Goal: Task Accomplishment & Management: Manage account settings

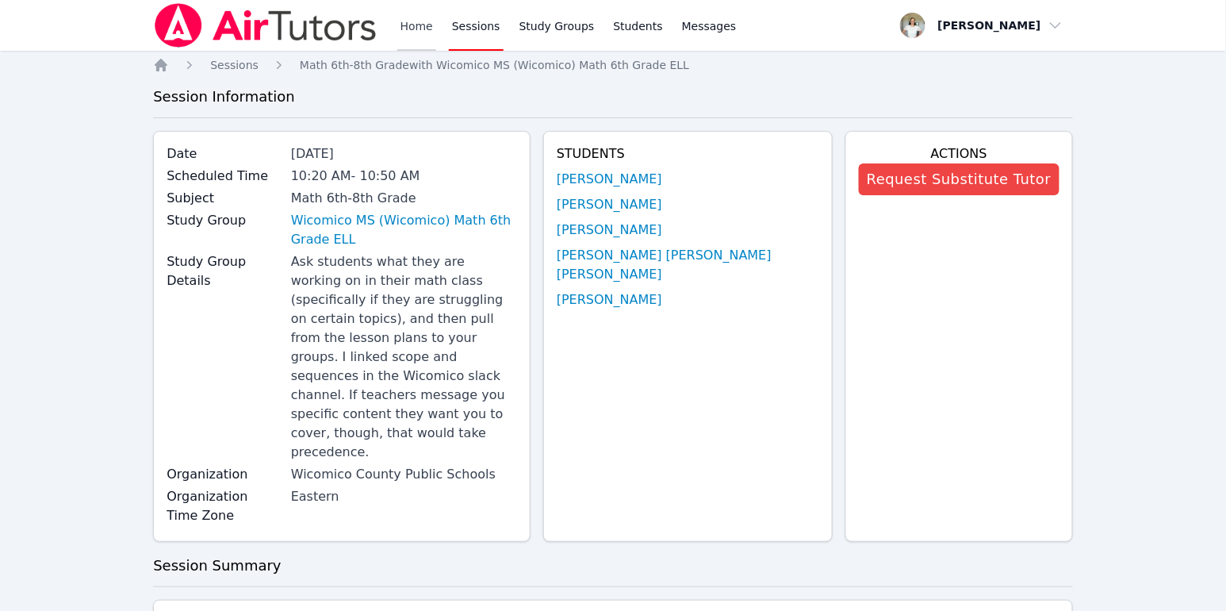
click at [411, 28] on link "Home" at bounding box center [416, 25] width 39 height 51
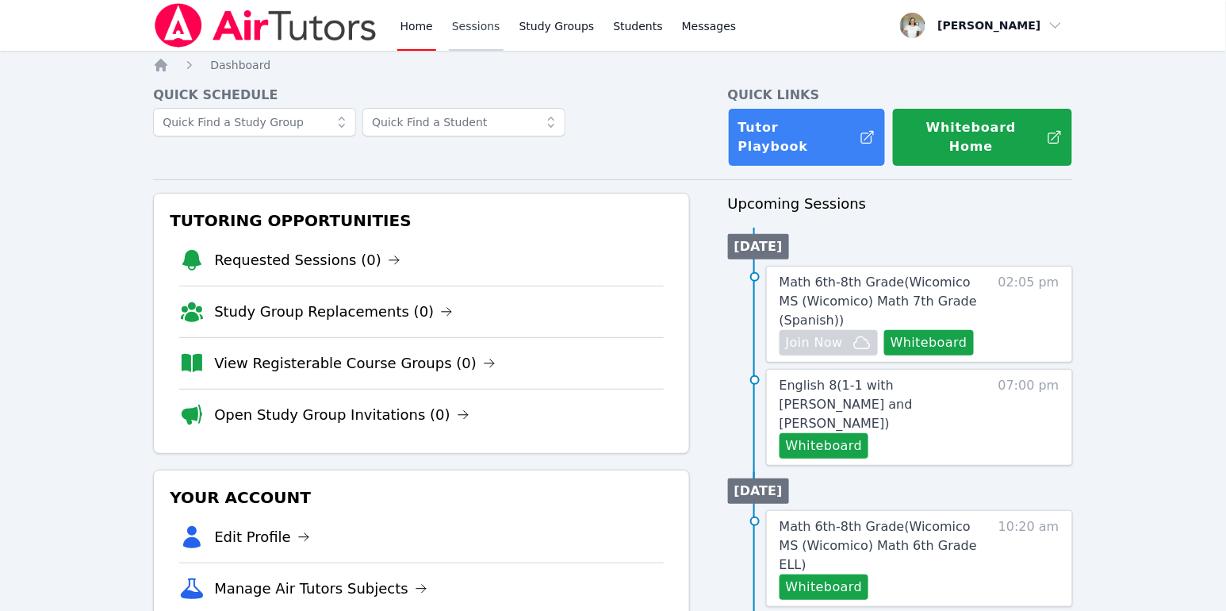
click at [462, 29] on link "Sessions" at bounding box center [476, 25] width 55 height 51
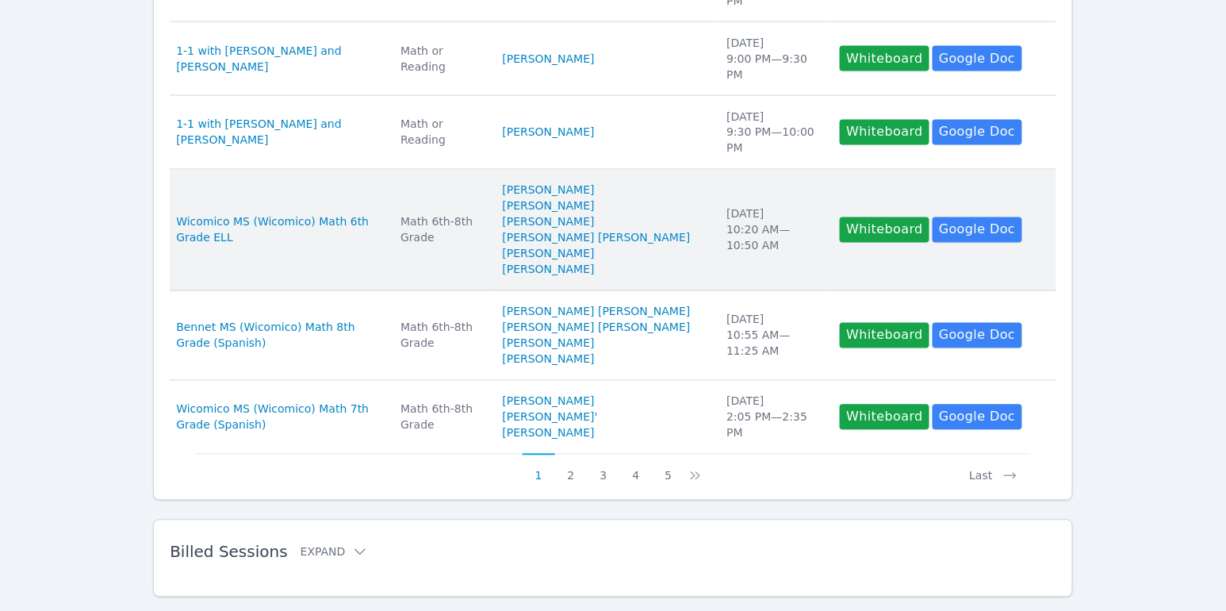
scroll to position [866, 0]
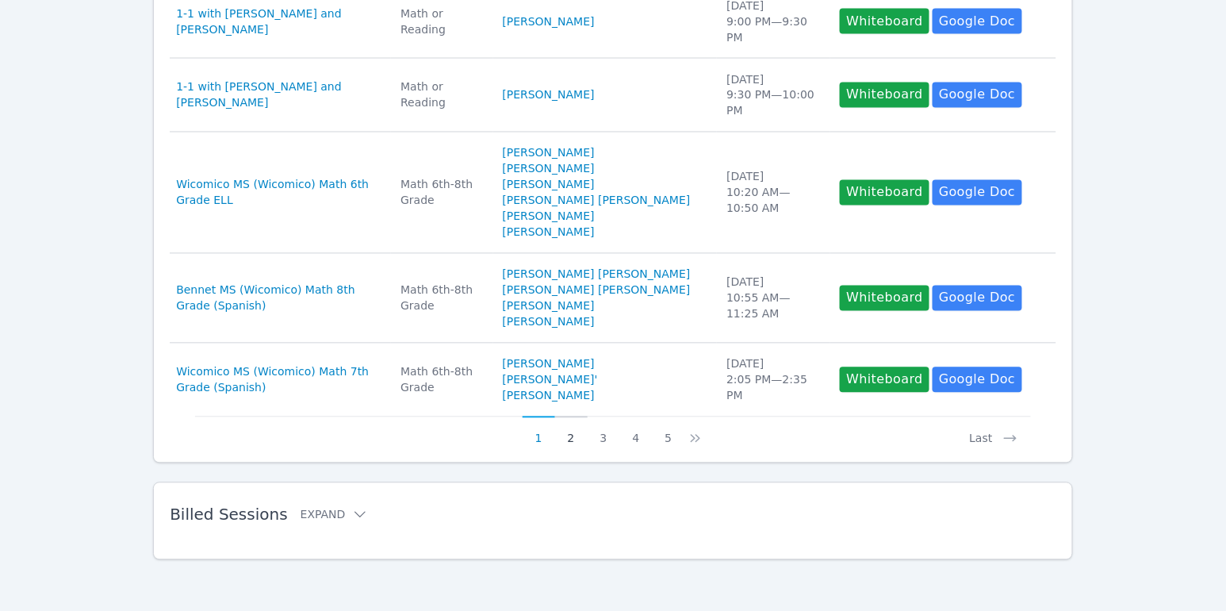
click at [560, 441] on button "2" at bounding box center [571, 431] width 33 height 30
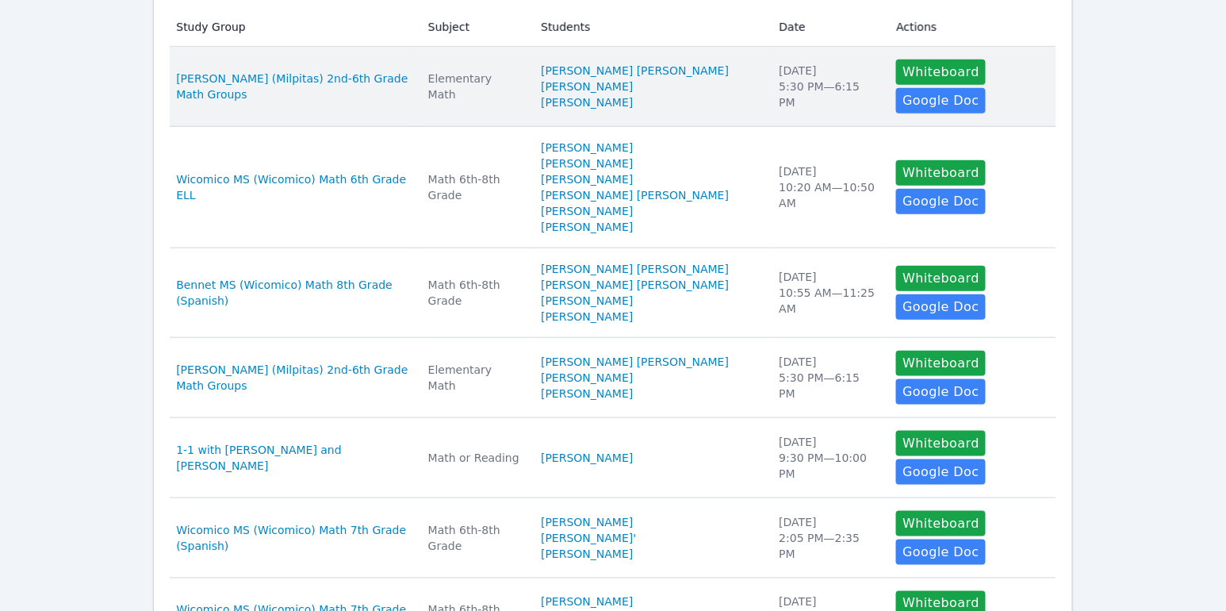
scroll to position [341, 0]
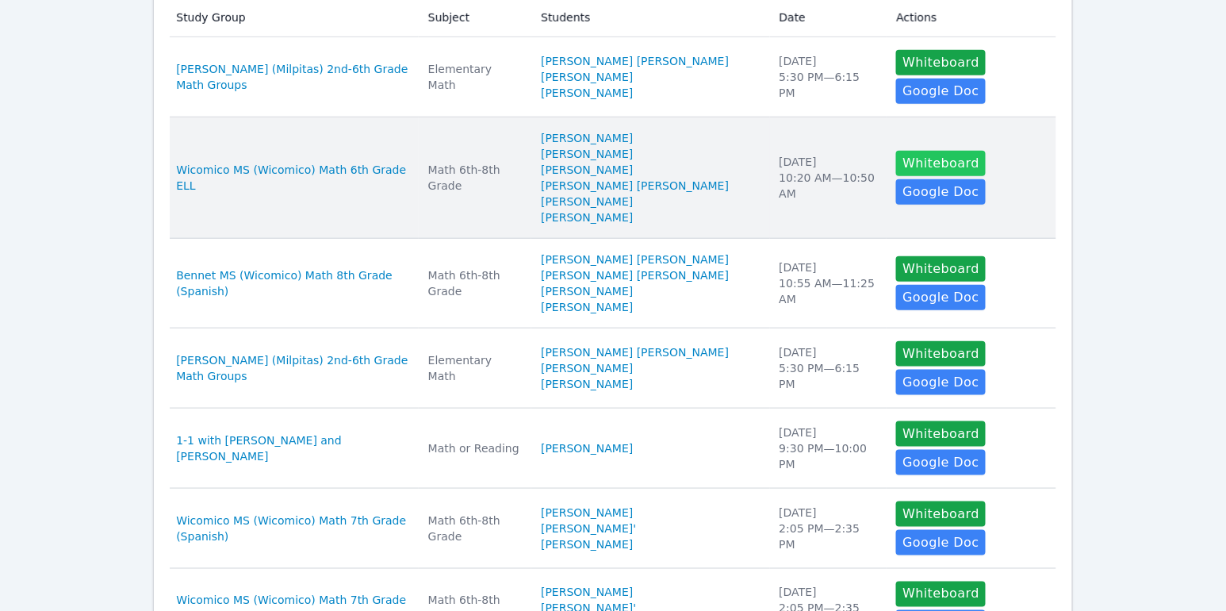
click at [942, 151] on button "Whiteboard" at bounding box center [941, 163] width 90 height 25
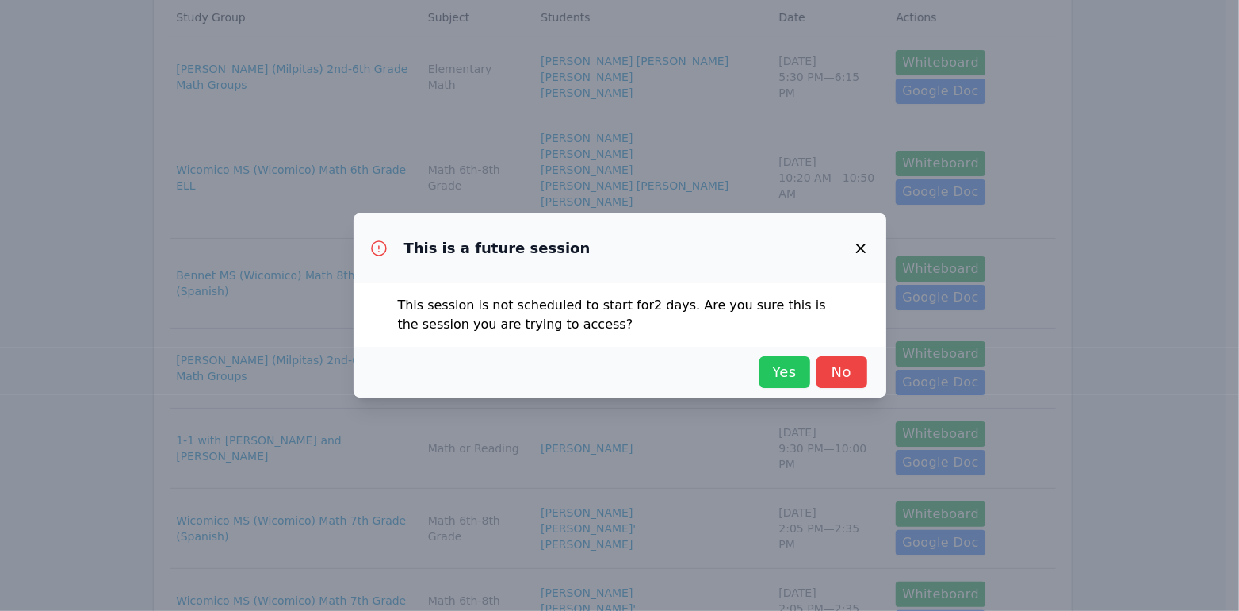
click at [786, 370] on span "Yes" at bounding box center [785, 372] width 35 height 22
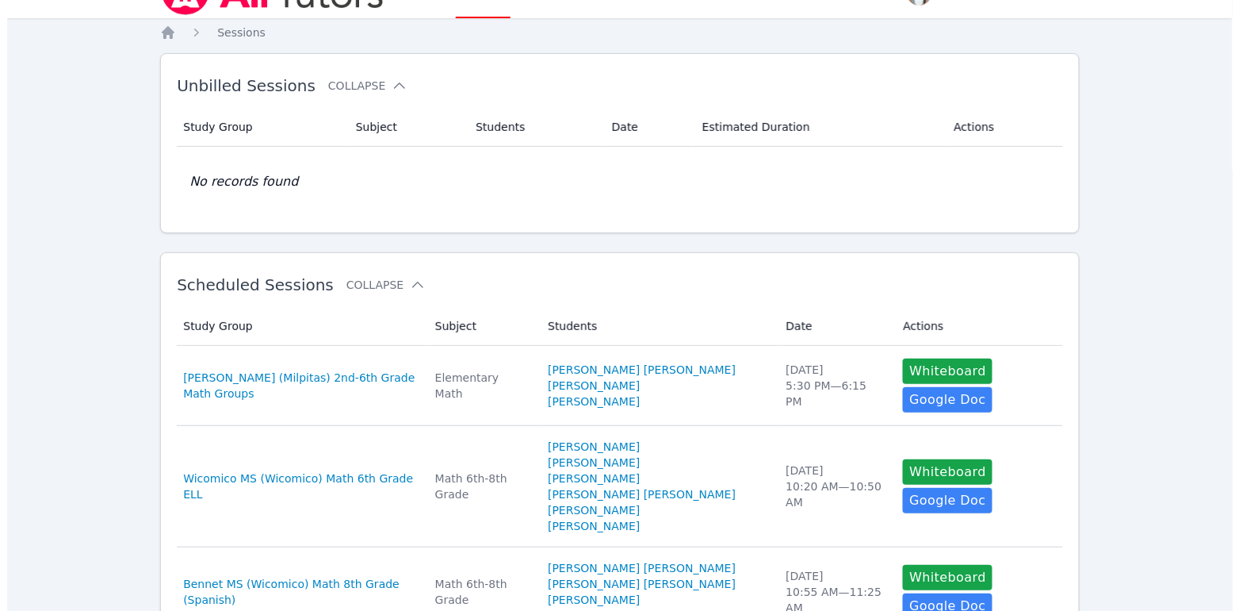
scroll to position [0, 0]
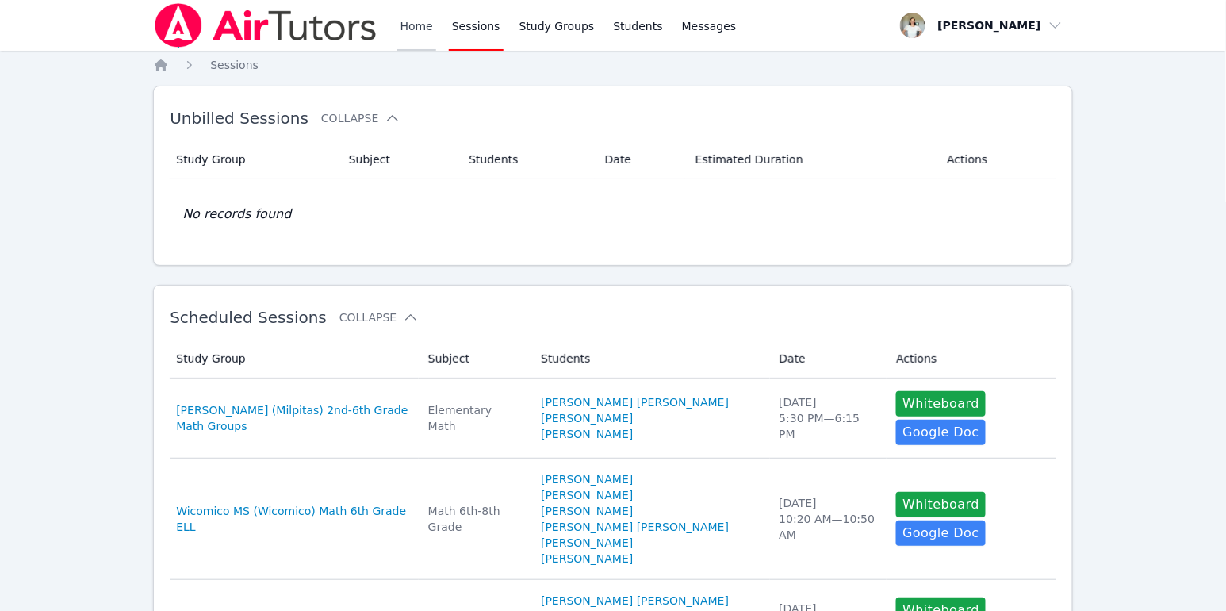
click at [407, 25] on link "Home" at bounding box center [416, 25] width 39 height 51
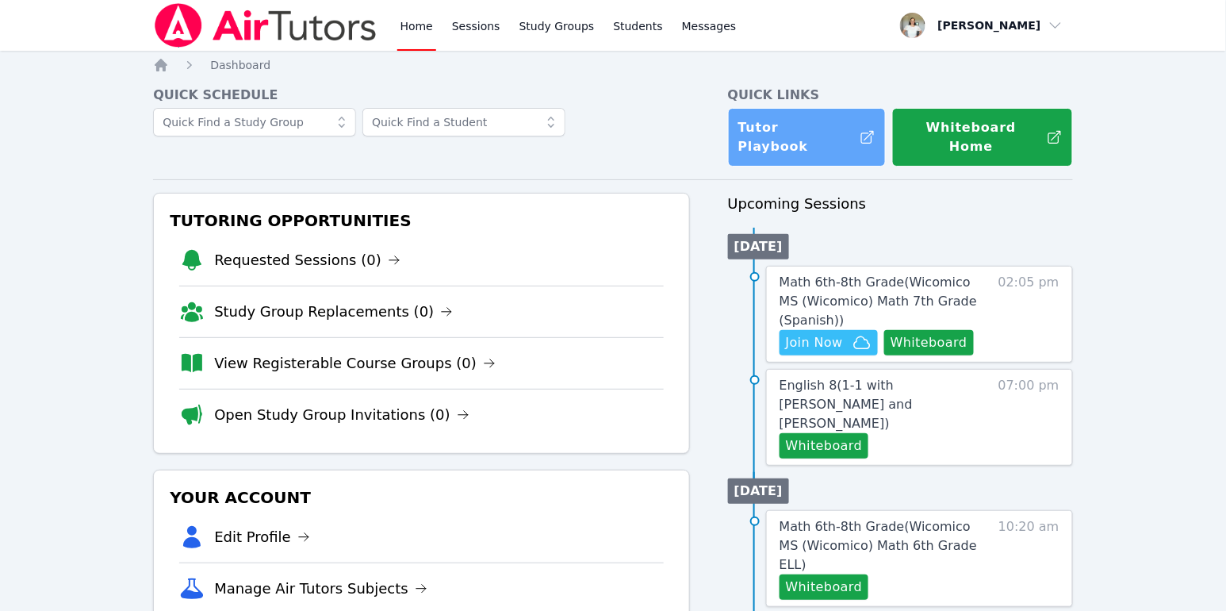
click at [759, 115] on link "Tutor Playbook" at bounding box center [807, 137] width 158 height 59
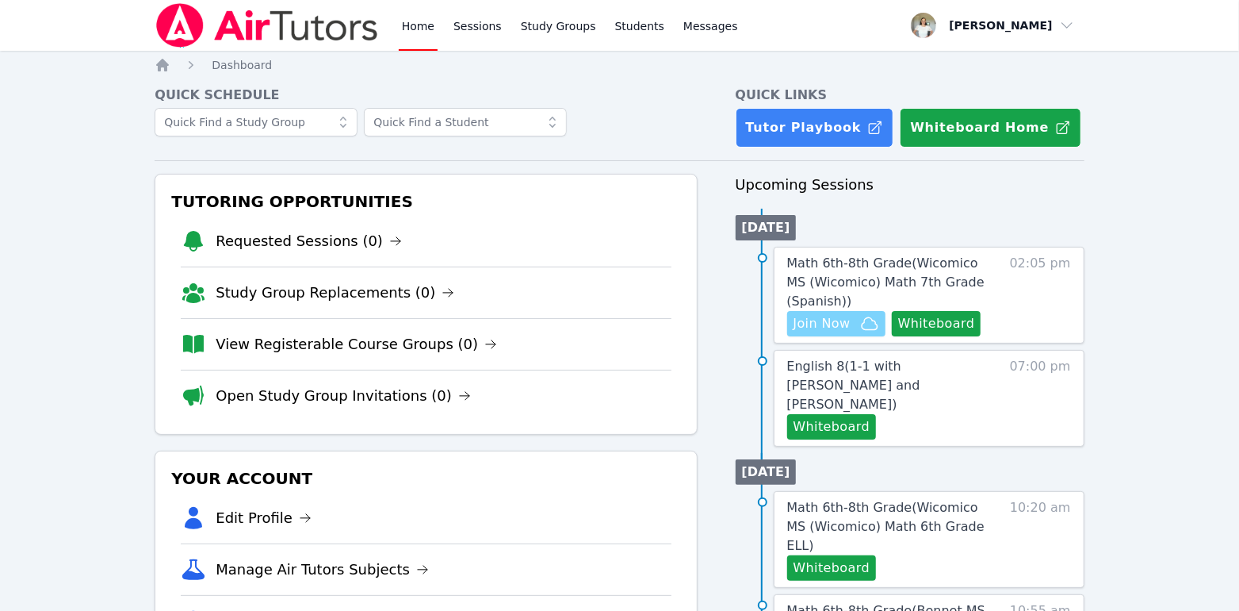
click at [814, 317] on span "Join Now" at bounding box center [822, 323] width 57 height 19
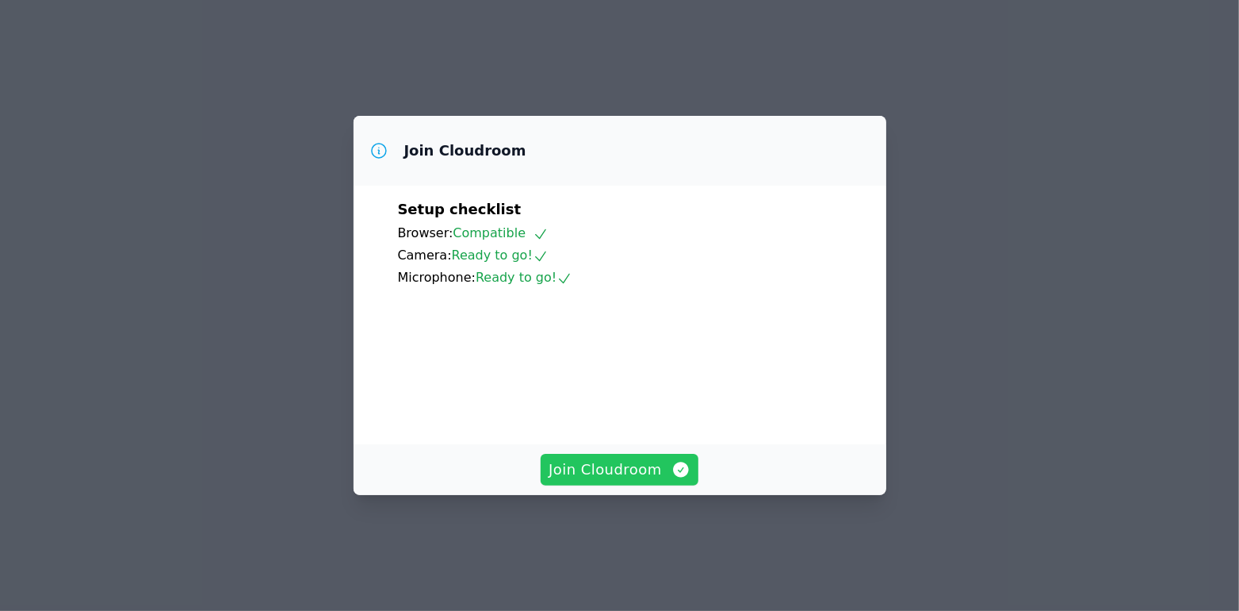
click at [653, 481] on span "Join Cloudroom" at bounding box center [620, 469] width 142 height 22
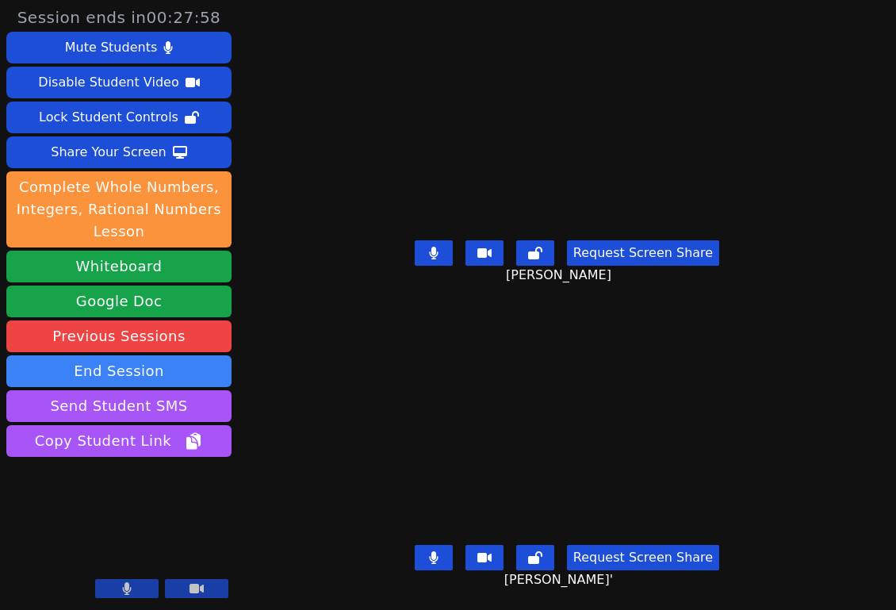
click at [429, 551] on icon at bounding box center [433, 557] width 9 height 13
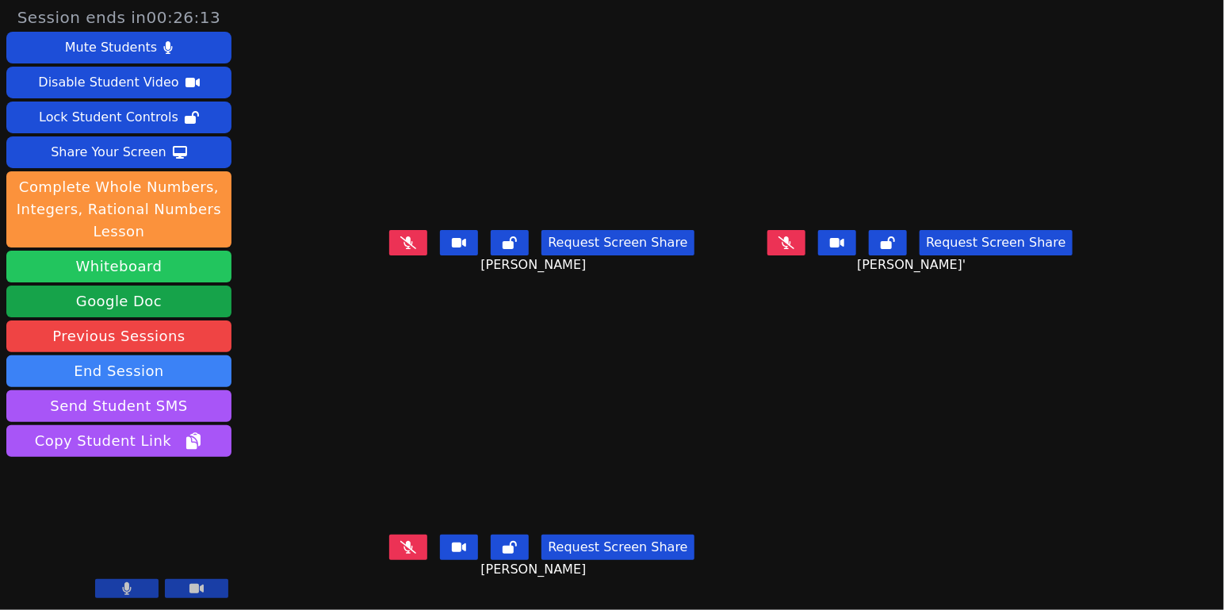
click at [100, 270] on button "Whiteboard" at bounding box center [118, 267] width 225 height 32
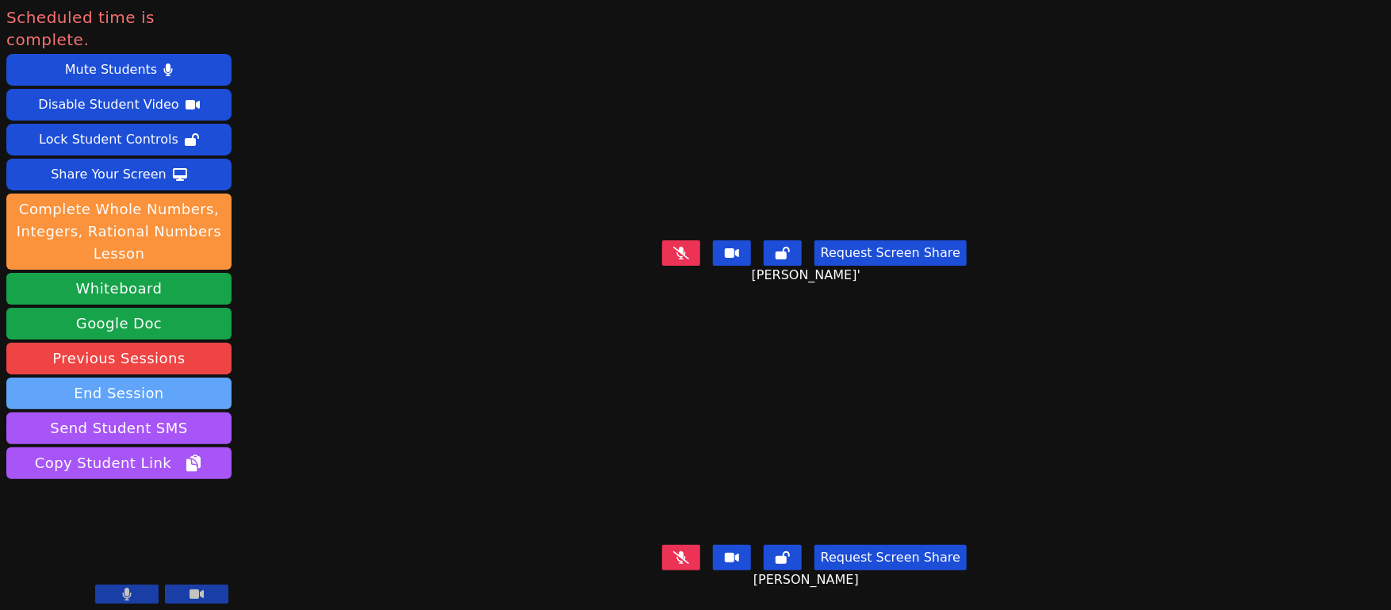
click at [110, 377] on button "End Session" at bounding box center [118, 393] width 225 height 32
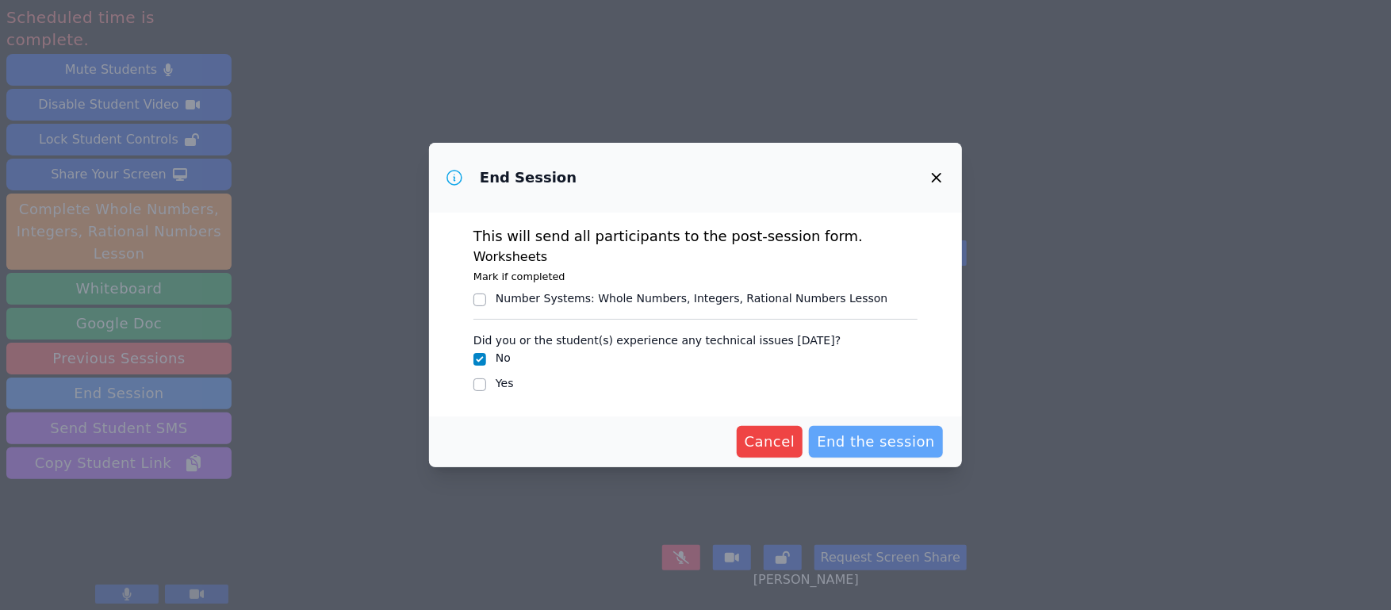
click at [833, 443] on span "End the session" at bounding box center [876, 442] width 118 height 22
click at [936, 178] on icon "button" at bounding box center [937, 178] width 10 height 10
click at [935, 180] on icon "button" at bounding box center [936, 177] width 19 height 19
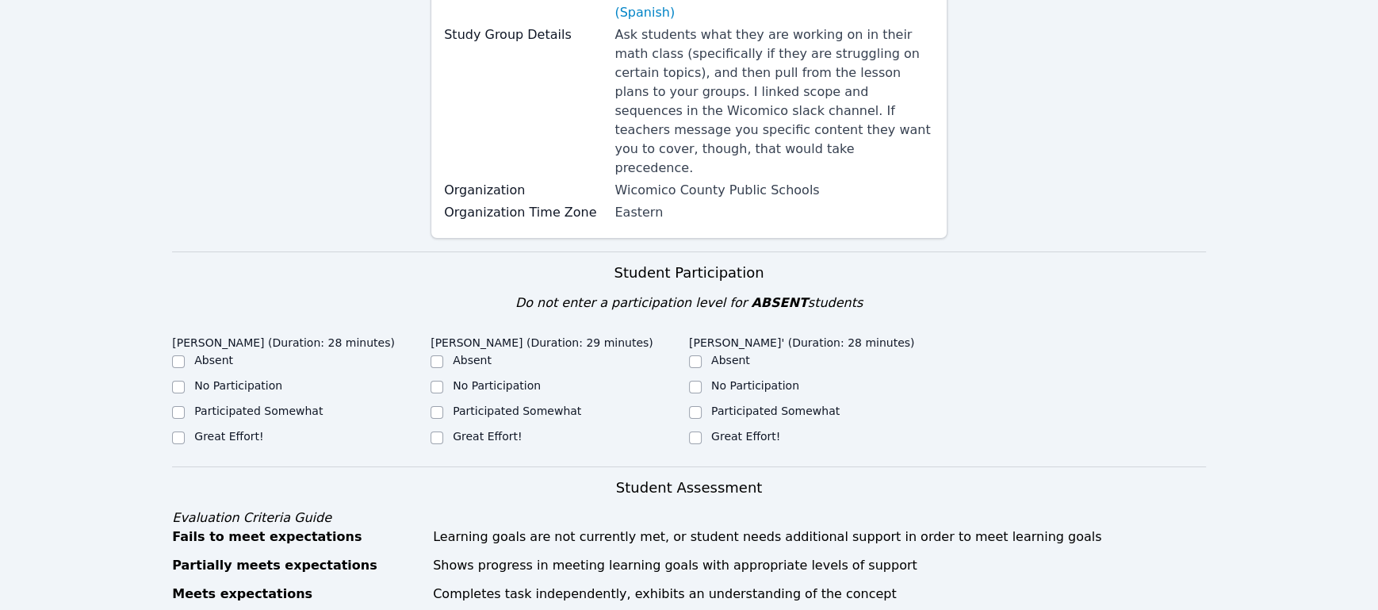
scroll to position [435, 0]
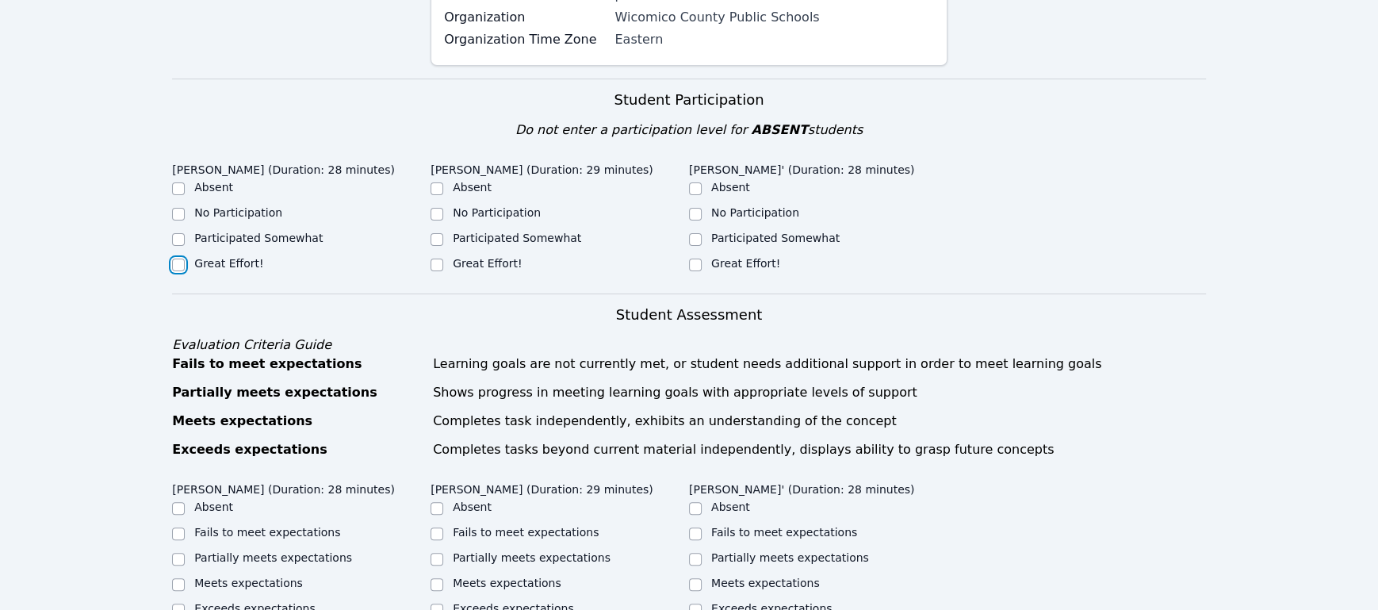
click at [176, 259] on input "Great Effort!" at bounding box center [178, 265] width 13 height 13
checkbox input "true"
click at [439, 259] on input "Great Effort!" at bounding box center [437, 265] width 13 height 13
checkbox input "true"
click at [691, 259] on input "Great Effort!" at bounding box center [695, 265] width 13 height 13
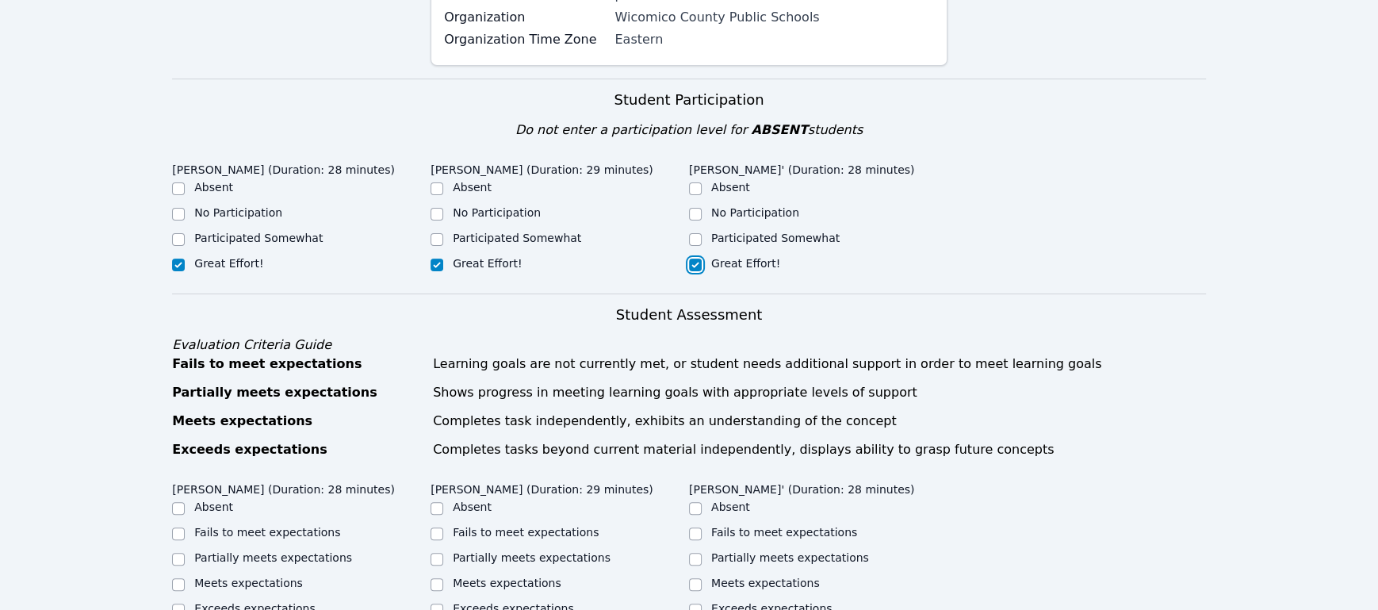
checkbox input "true"
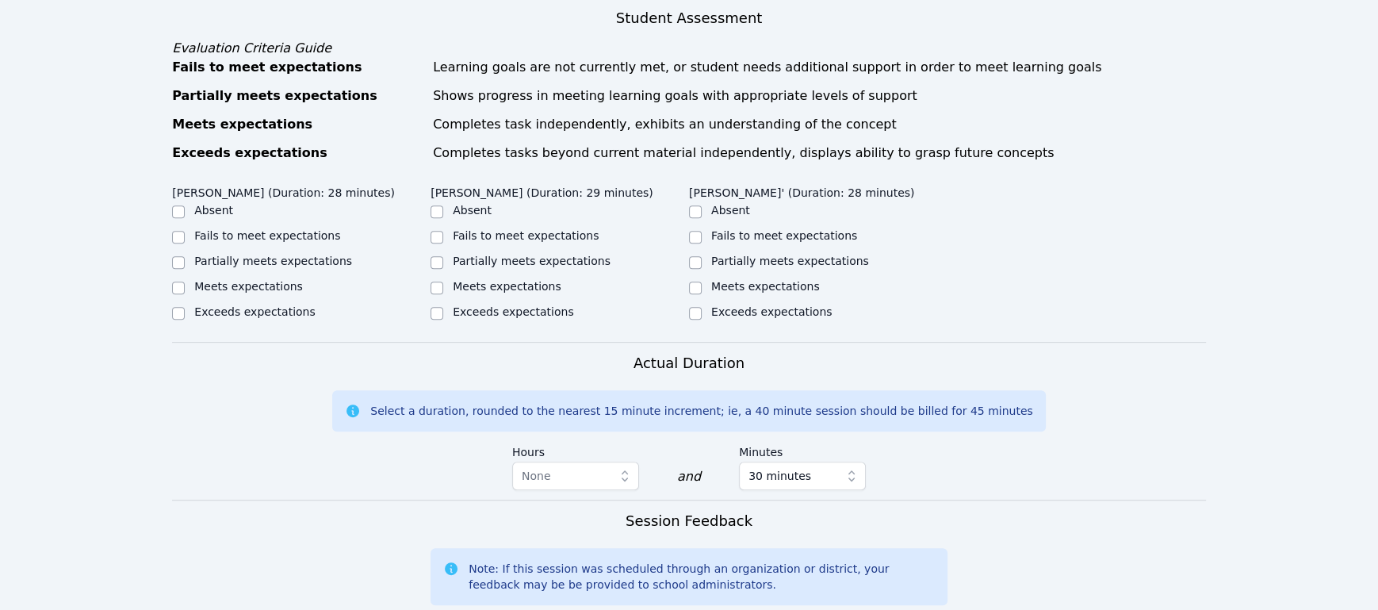
scroll to position [630, 0]
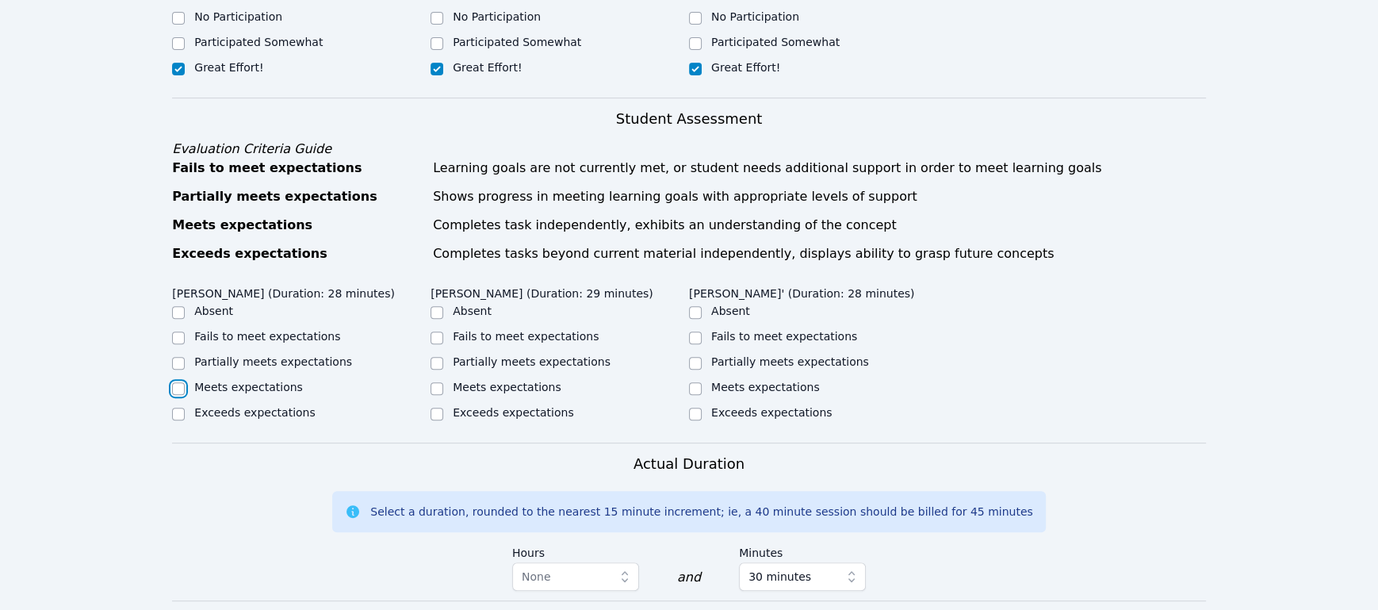
click at [174, 382] on input "Meets expectations" at bounding box center [178, 388] width 13 height 13
checkbox input "true"
click at [444, 383] on div "Meets expectations" at bounding box center [560, 388] width 259 height 19
click at [437, 384] on input "Meets expectations" at bounding box center [437, 388] width 13 height 13
checkbox input "true"
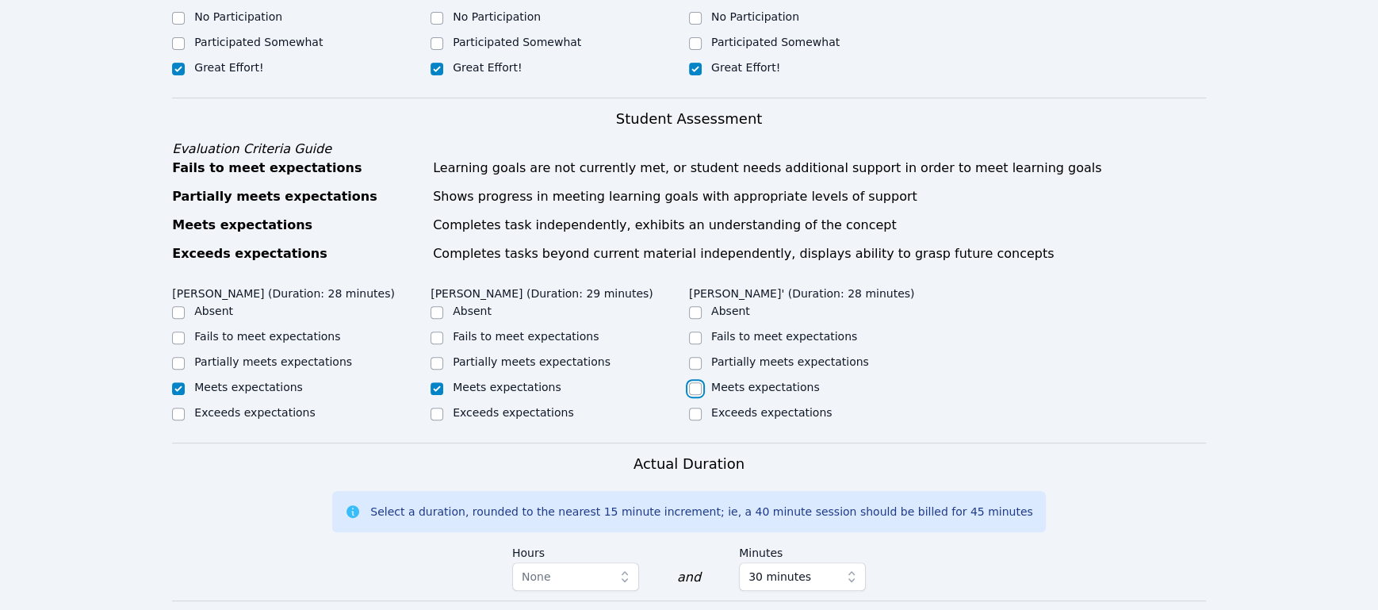
click at [698, 382] on input "Meets expectations" at bounding box center [695, 388] width 13 height 13
checkbox input "true"
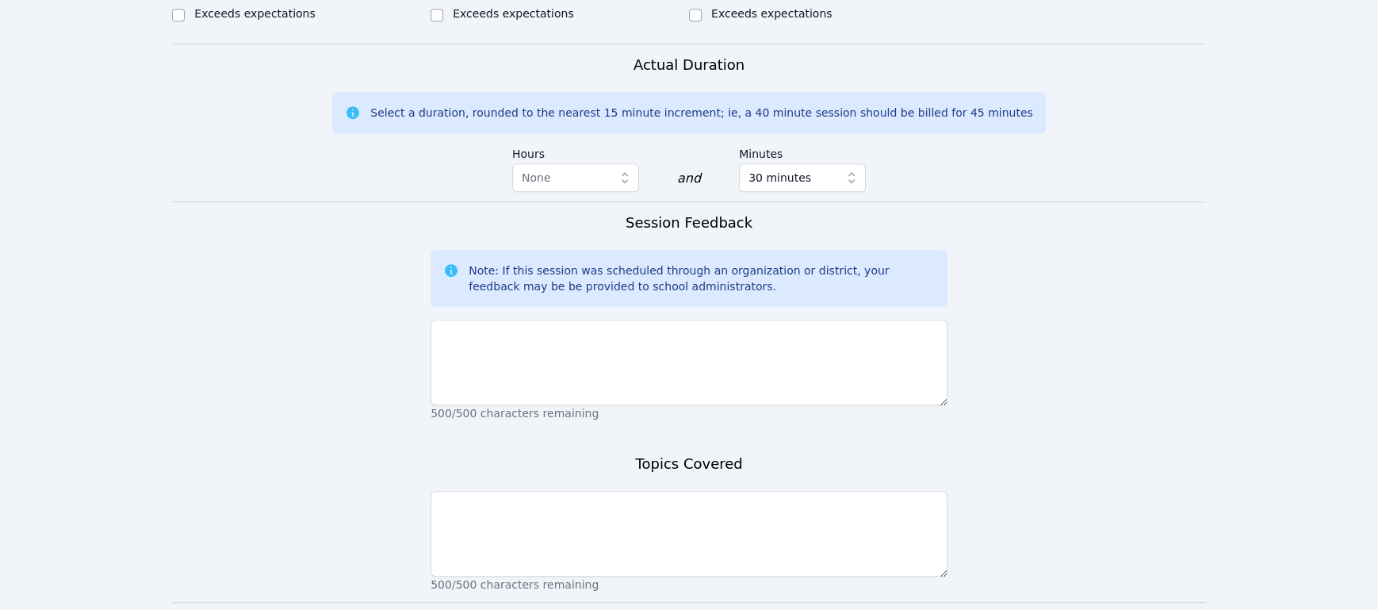
scroll to position [1140, 0]
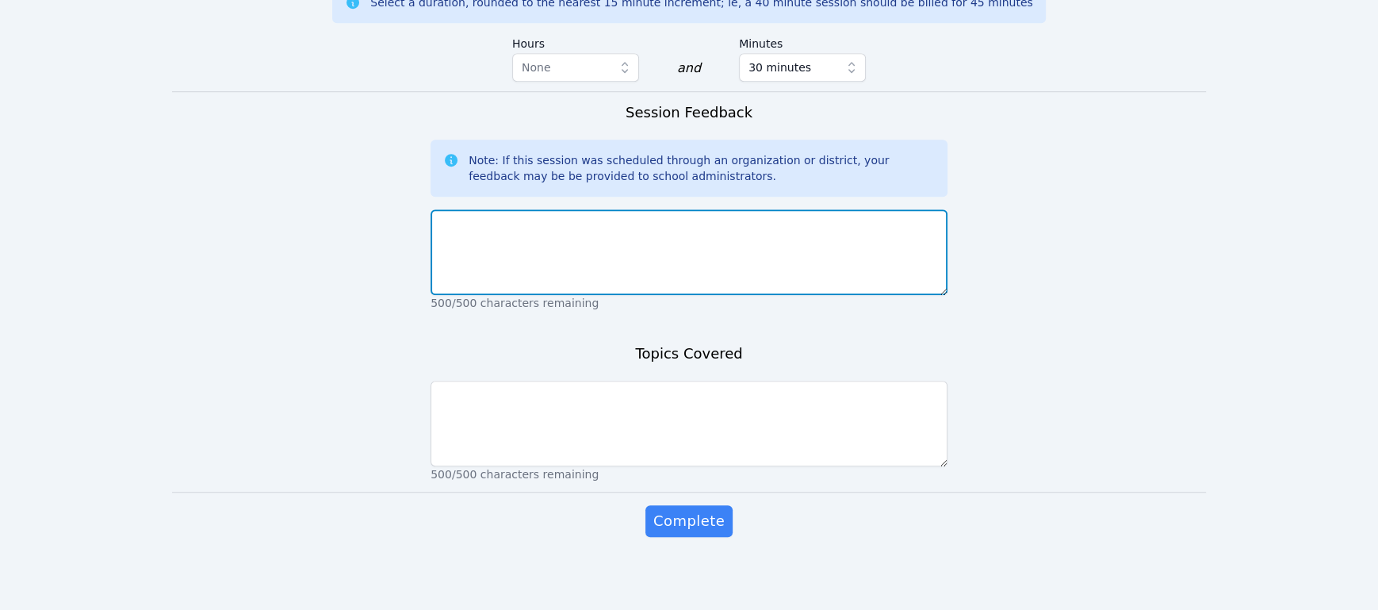
click at [691, 250] on textarea at bounding box center [689, 252] width 517 height 86
drag, startPoint x: 814, startPoint y: 223, endPoint x: 823, endPoint y: 213, distance: 13.5
click at [814, 223] on textarea "Today we had our introductory class to the constant of proportionality. ALl of …" at bounding box center [689, 252] width 517 height 86
click at [849, 248] on textarea "Today we had our introductory class to the constant of proportionality. All of …" at bounding box center [689, 252] width 517 height 86
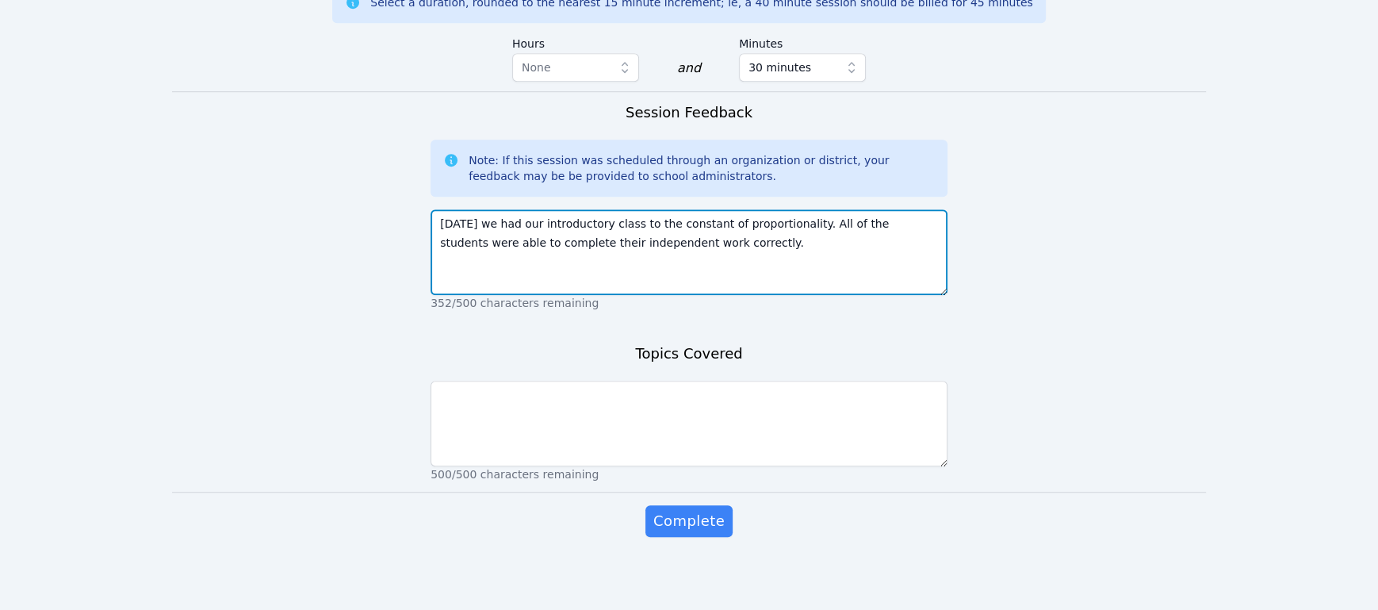
type textarea "Today we had our introductory class to the constant of proportionality. All of …"
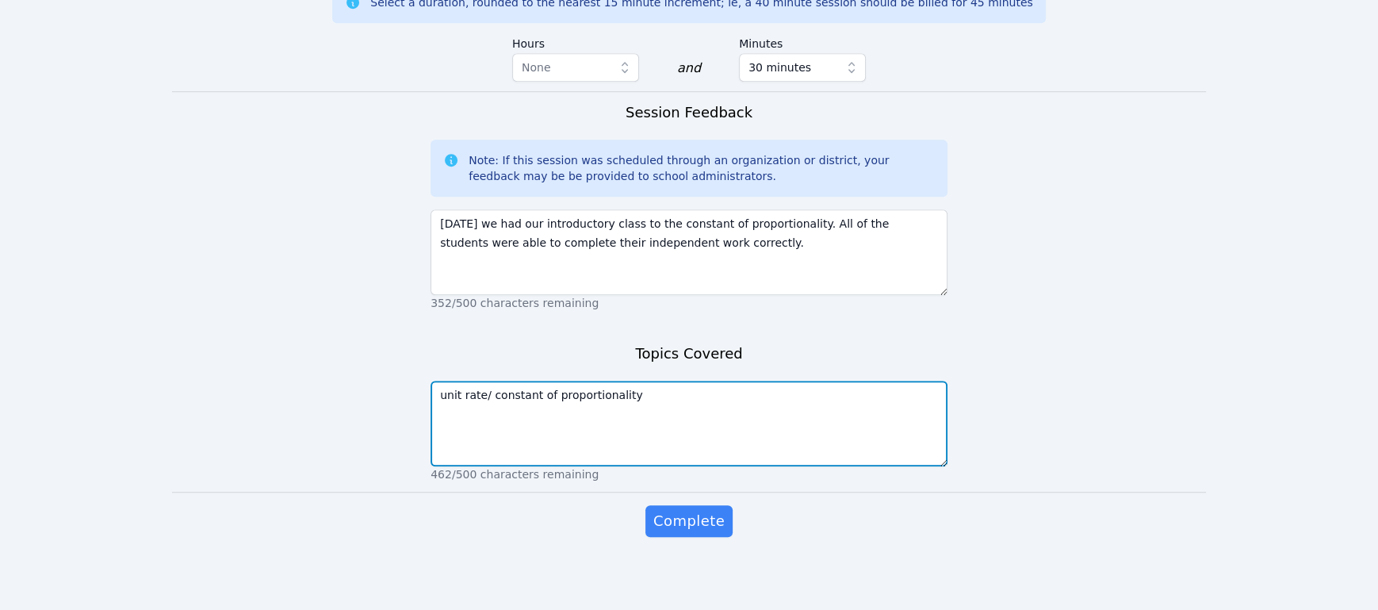
type textarea "unit rate/ constant of proportionality"
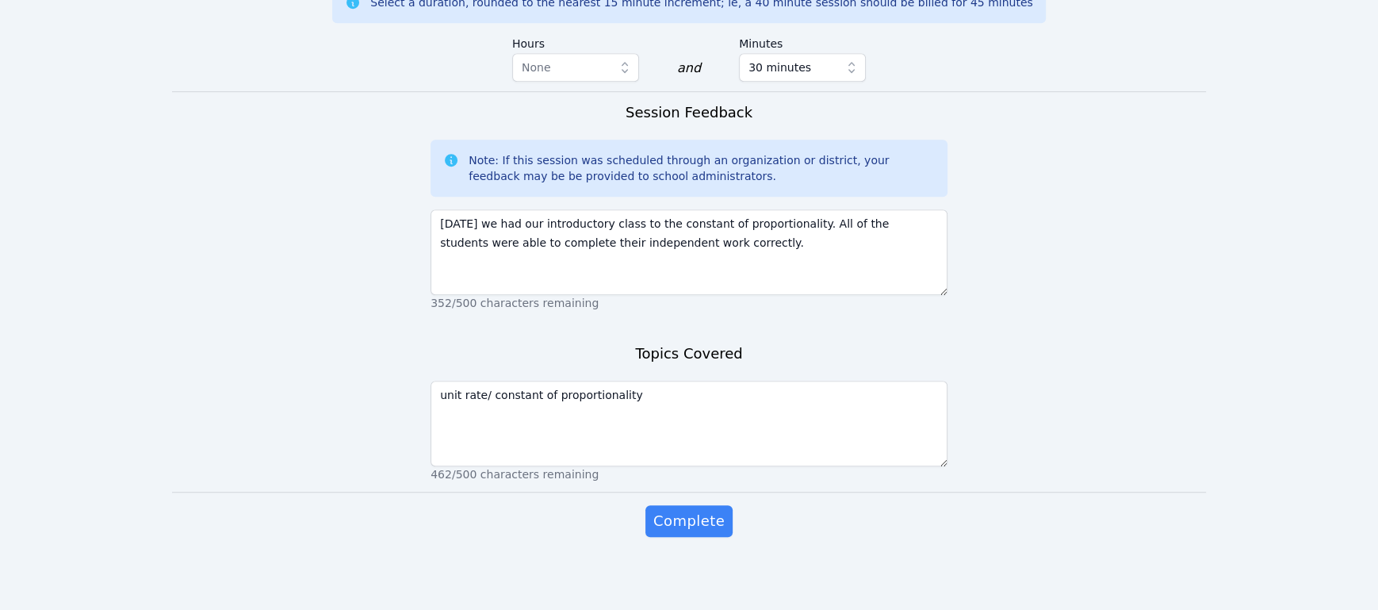
click at [696, 510] on span "Complete" at bounding box center [688, 521] width 71 height 22
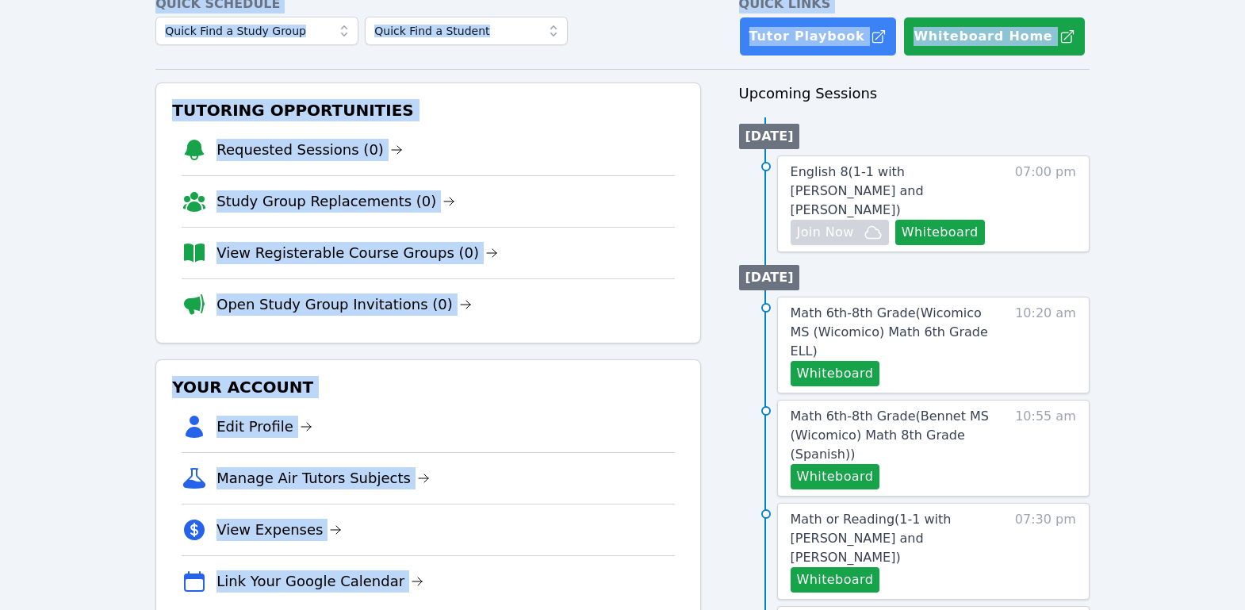
scroll to position [89, 0]
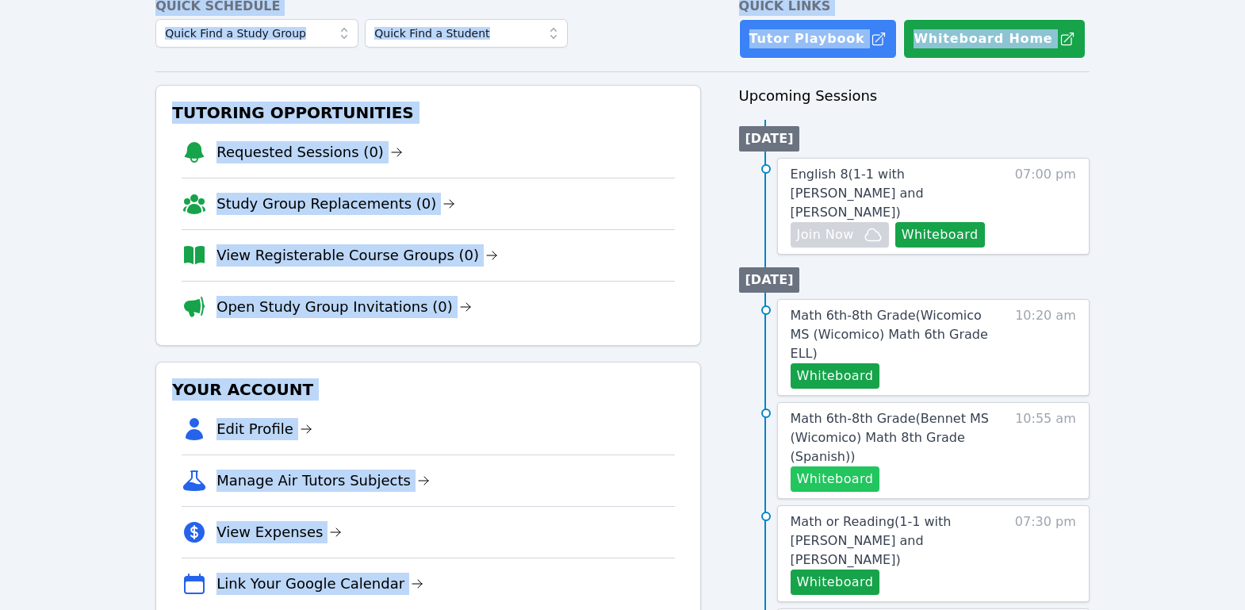
click at [856, 466] on button "Whiteboard" at bounding box center [836, 478] width 90 height 25
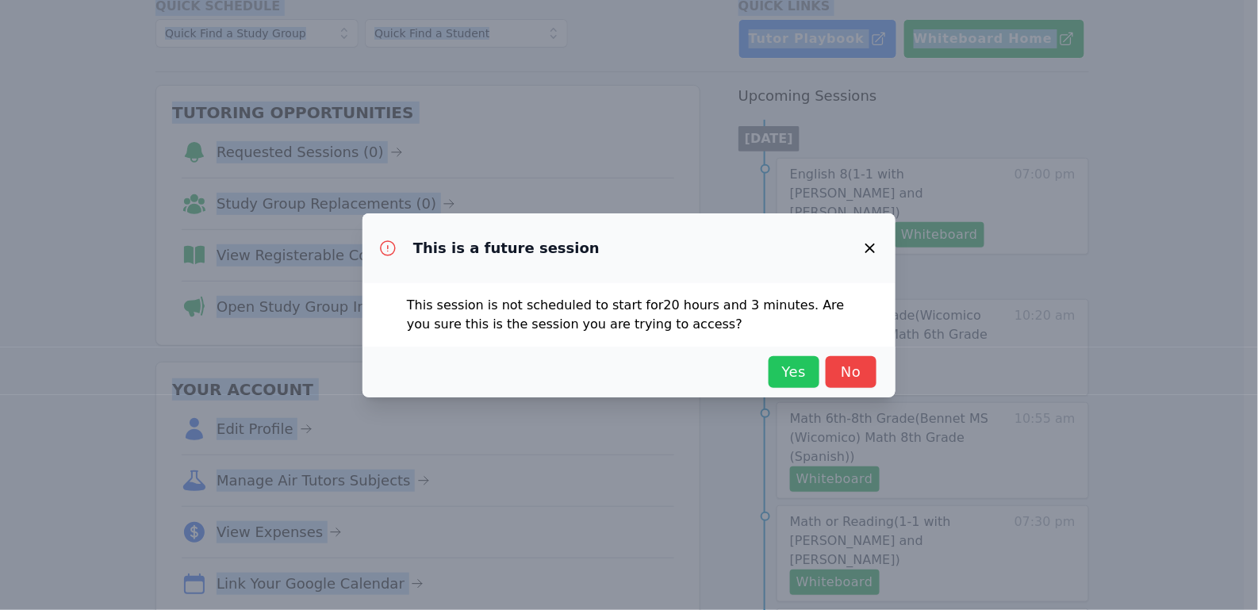
click at [795, 370] on span "Yes" at bounding box center [793, 372] width 35 height 22
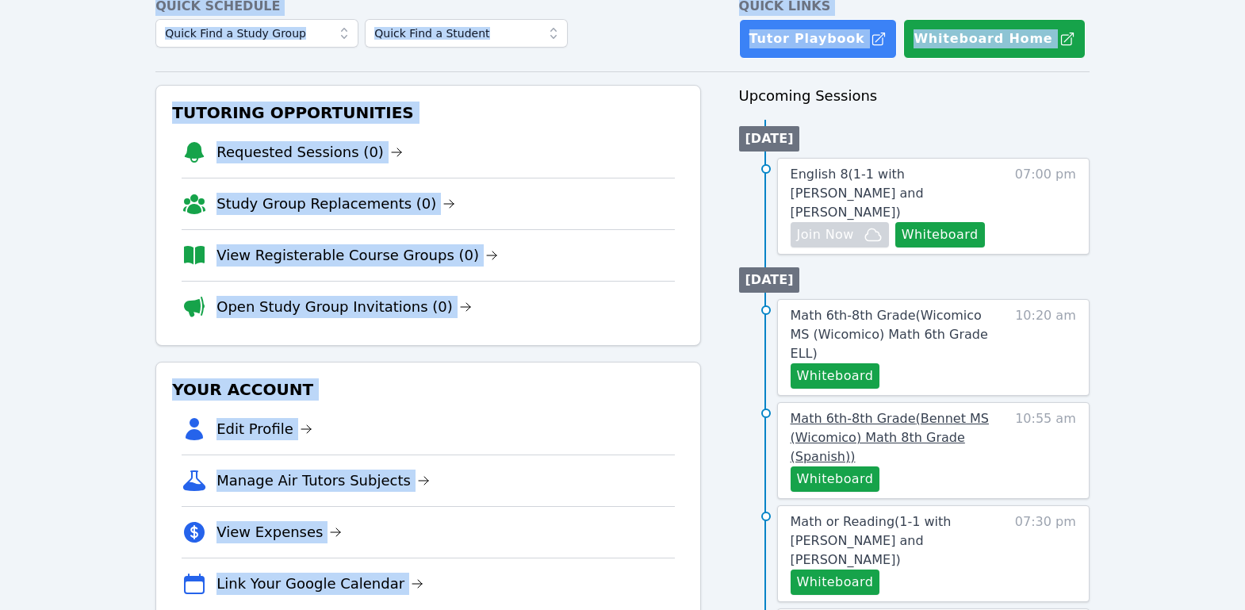
click at [901, 409] on link "Math 6th-8th Grade ( Bennet MS (Wicomico) Math 8th Grade (Spanish) )" at bounding box center [898, 437] width 214 height 57
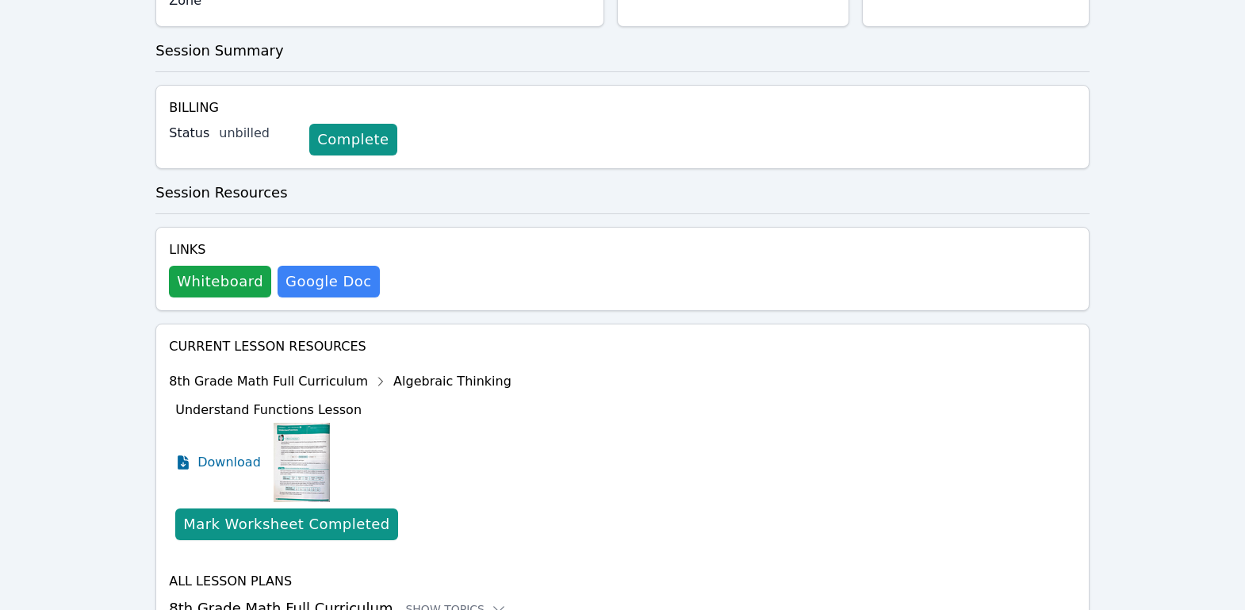
scroll to position [480, 0]
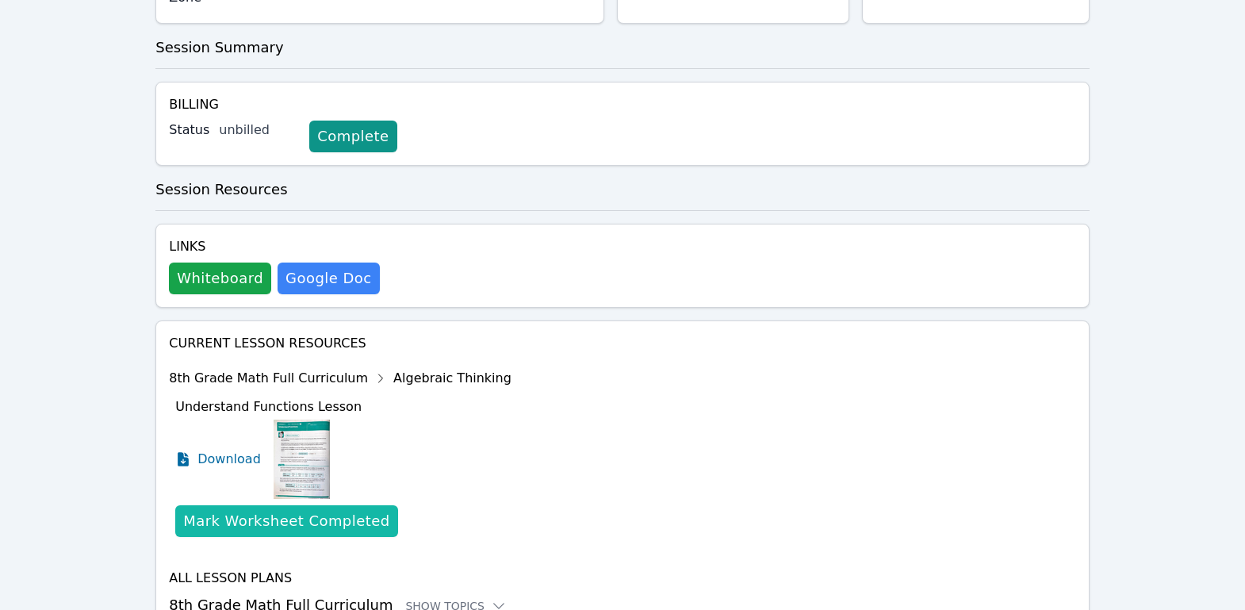
click at [292, 510] on div "Mark Worksheet Completed" at bounding box center [286, 521] width 206 height 22
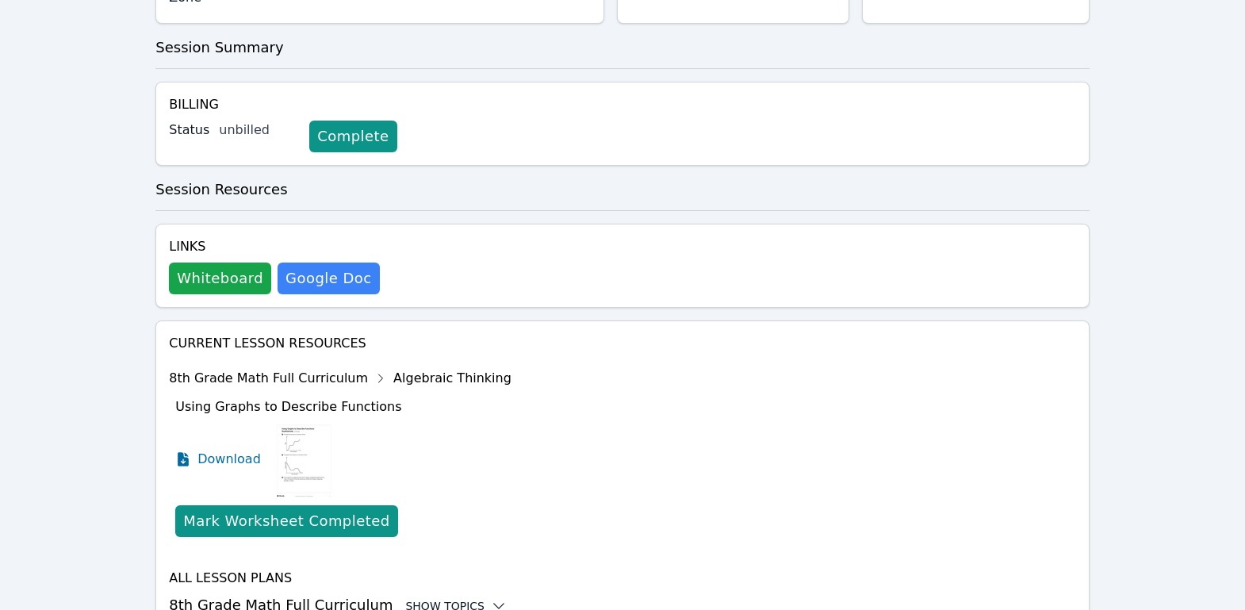
click at [431, 598] on div "Show Topics" at bounding box center [456, 606] width 102 height 16
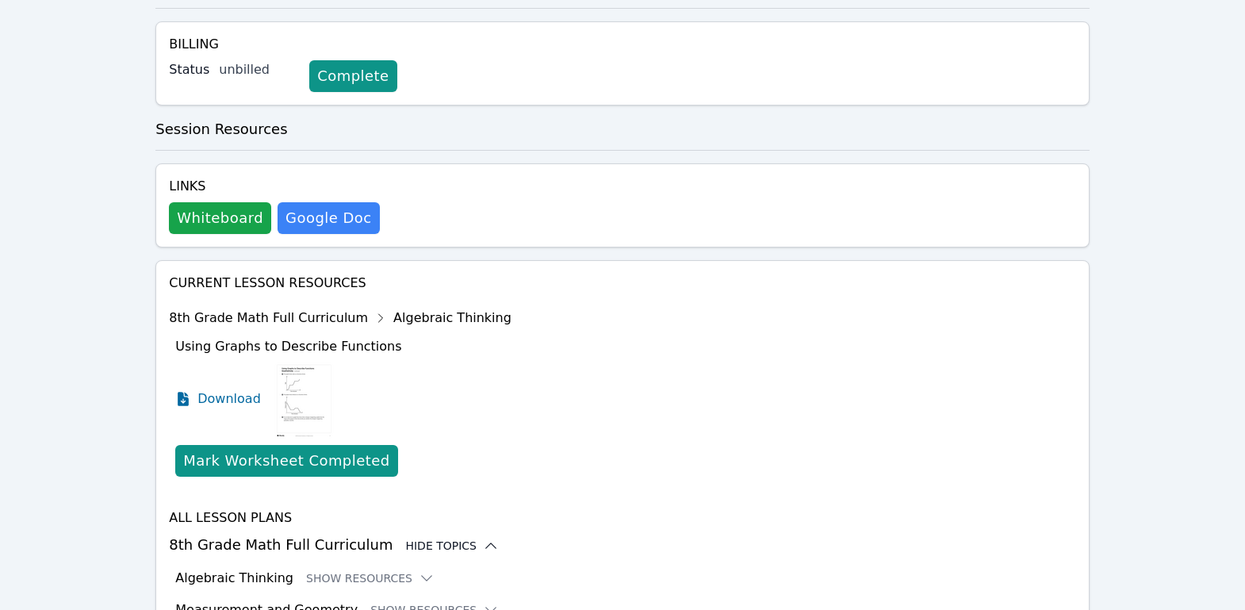
scroll to position [609, 0]
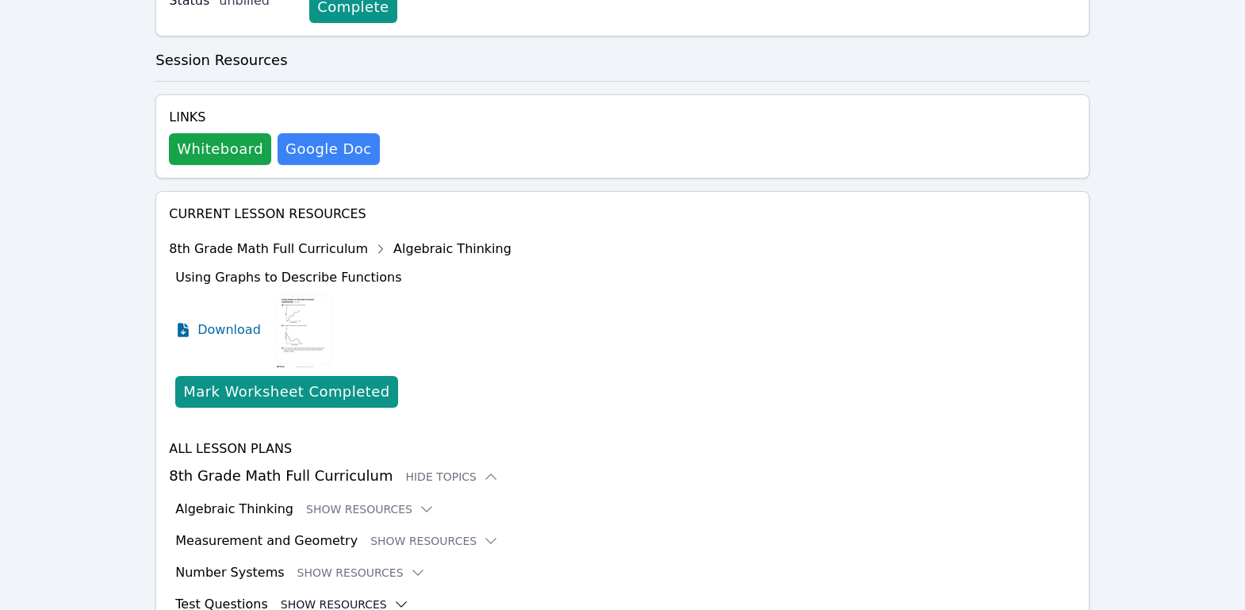
click at [359, 596] on button "Show Resources" at bounding box center [345, 604] width 128 height 16
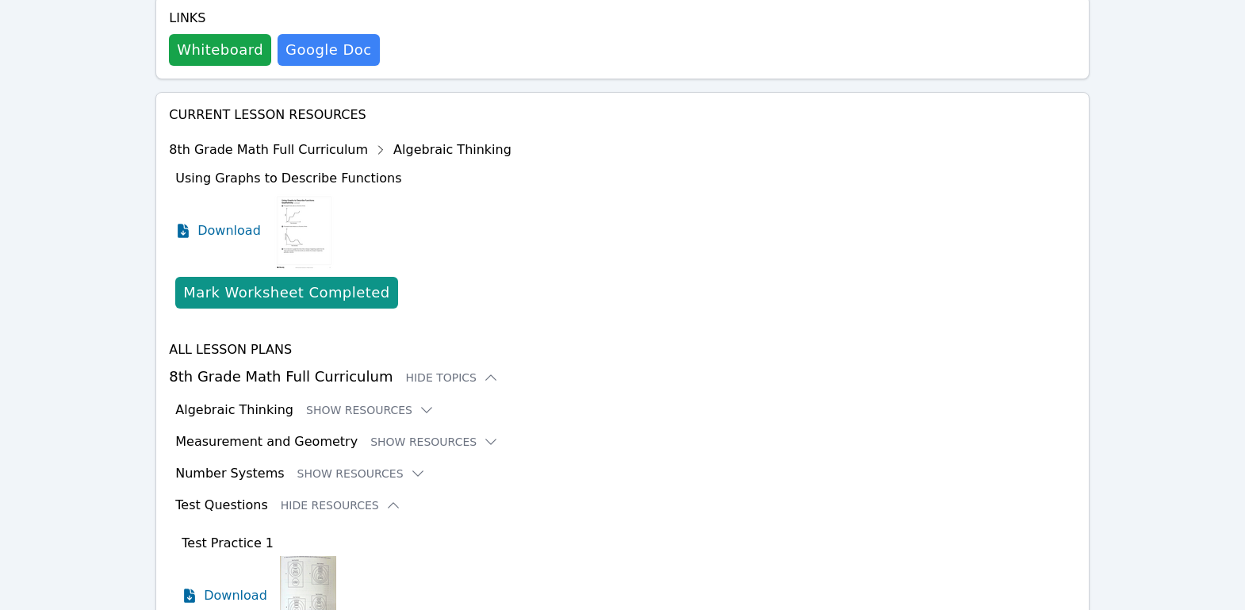
scroll to position [834, 0]
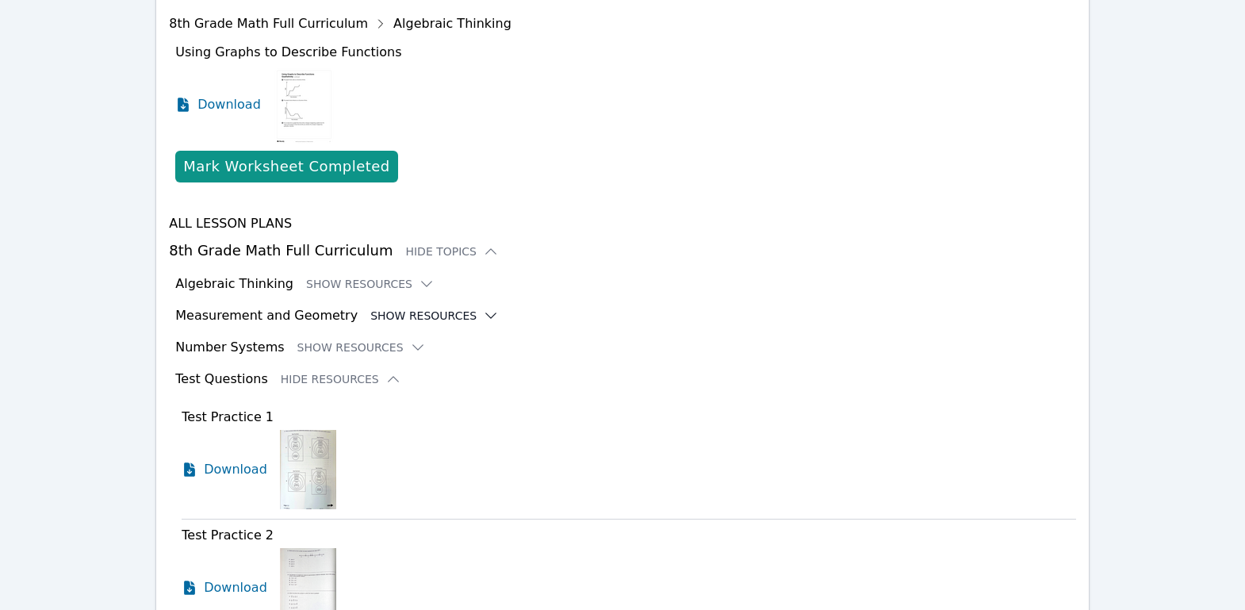
click at [392, 308] on button "Show Resources" at bounding box center [434, 316] width 128 height 16
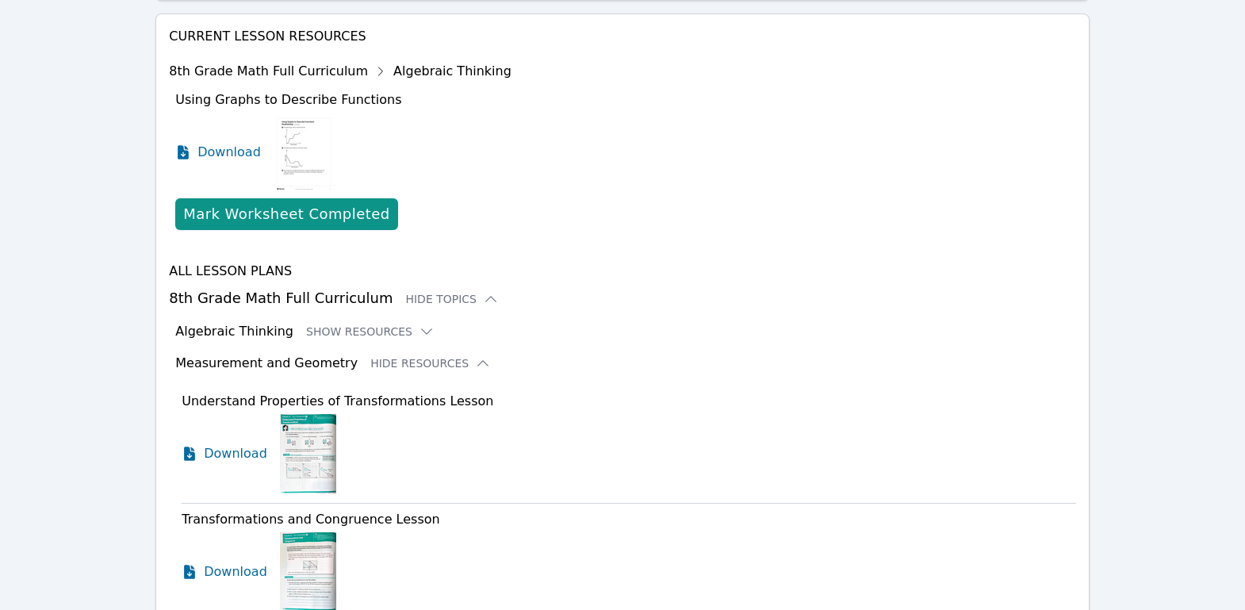
scroll to position [761, 0]
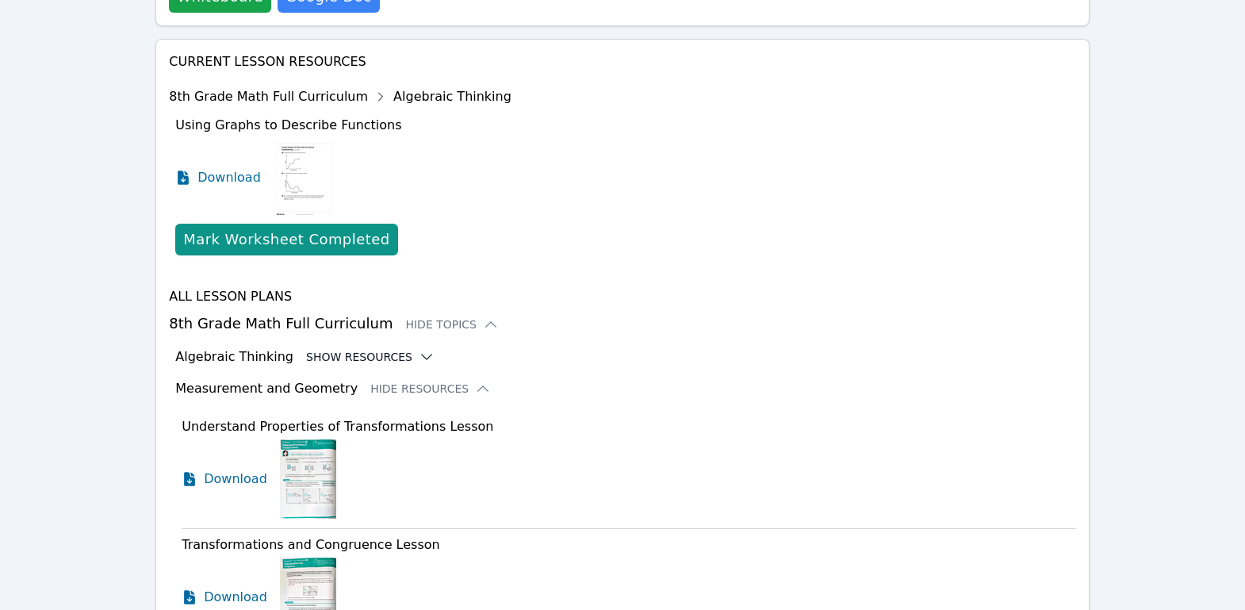
click at [306, 349] on button "Show Resources" at bounding box center [370, 357] width 128 height 16
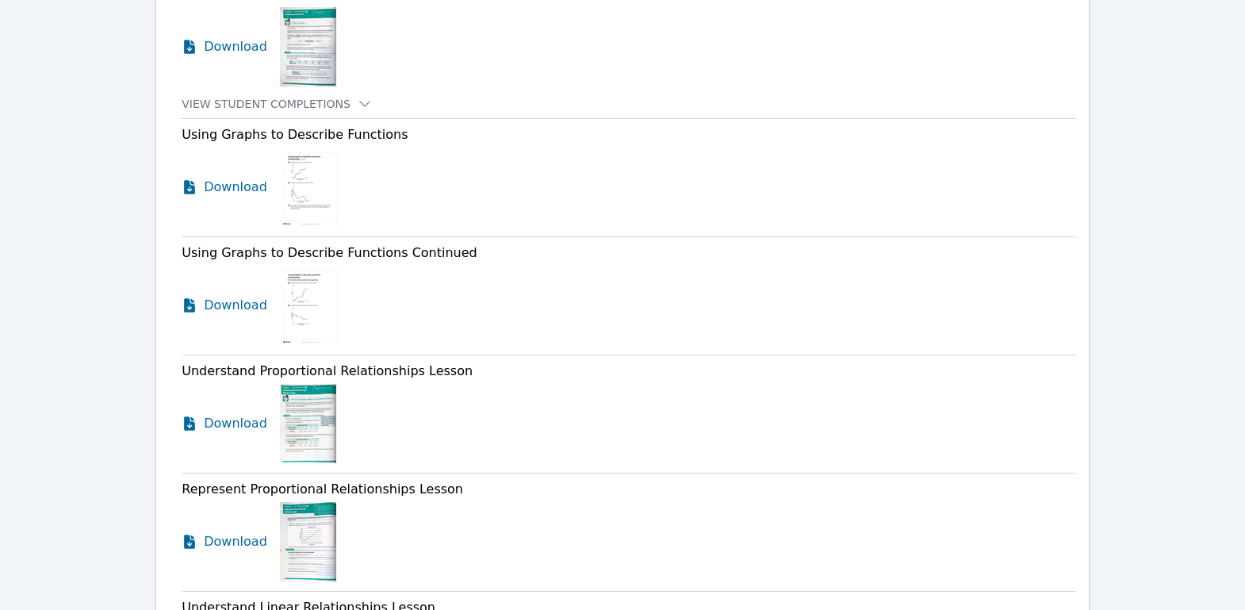
scroll to position [1229, 0]
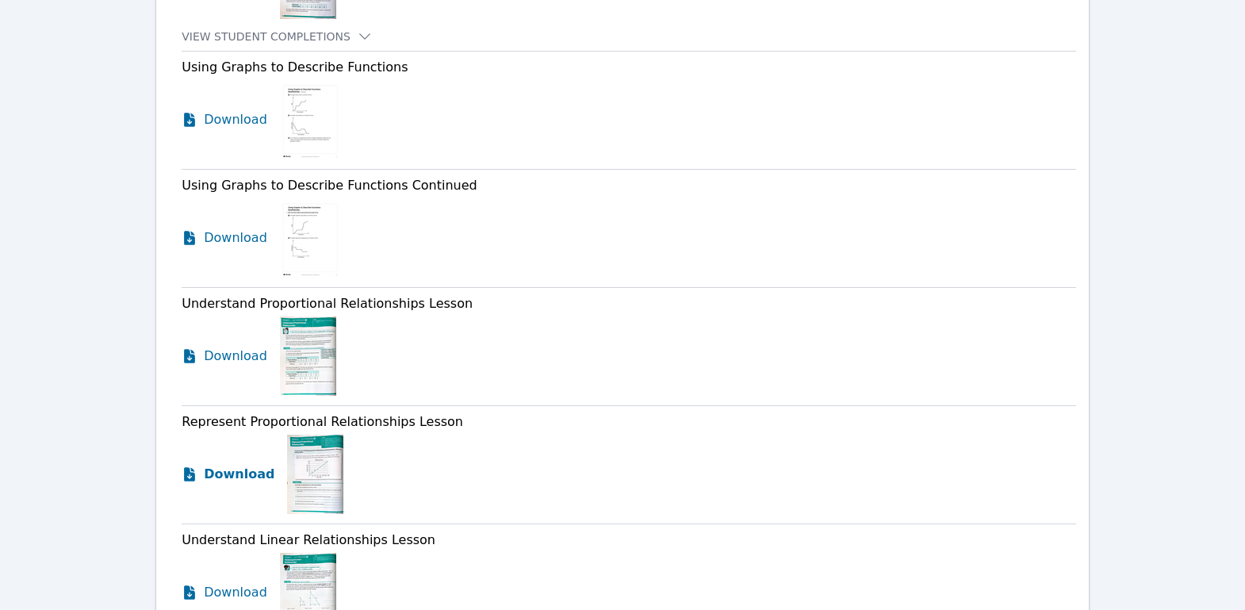
click at [249, 465] on span "Download" at bounding box center [239, 474] width 71 height 19
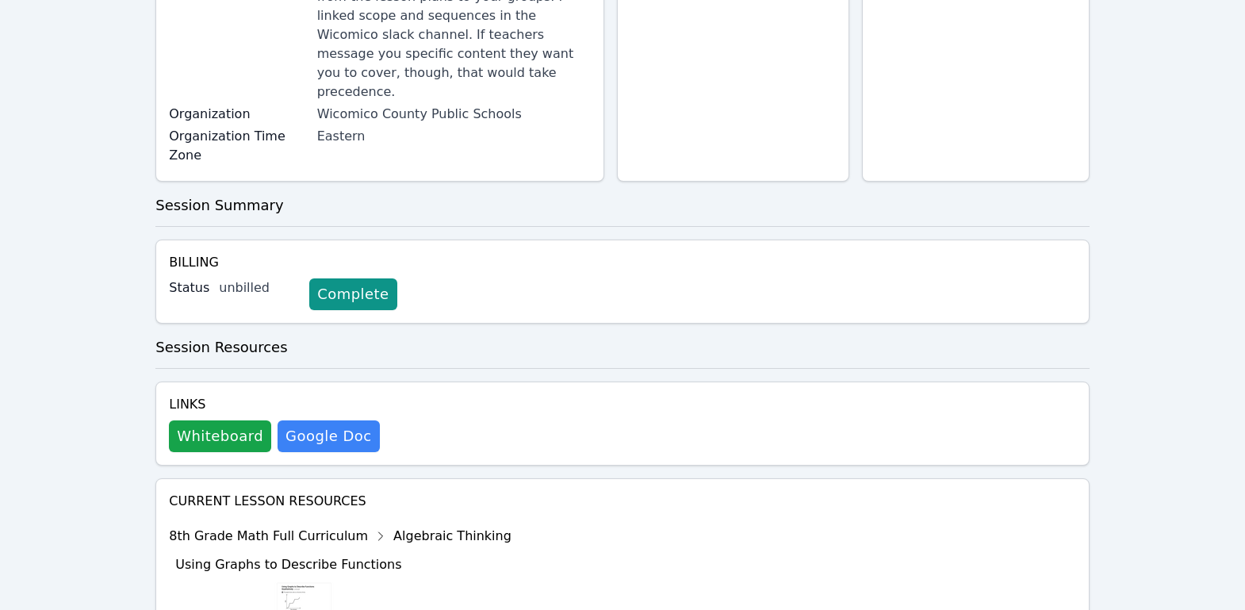
scroll to position [0, 0]
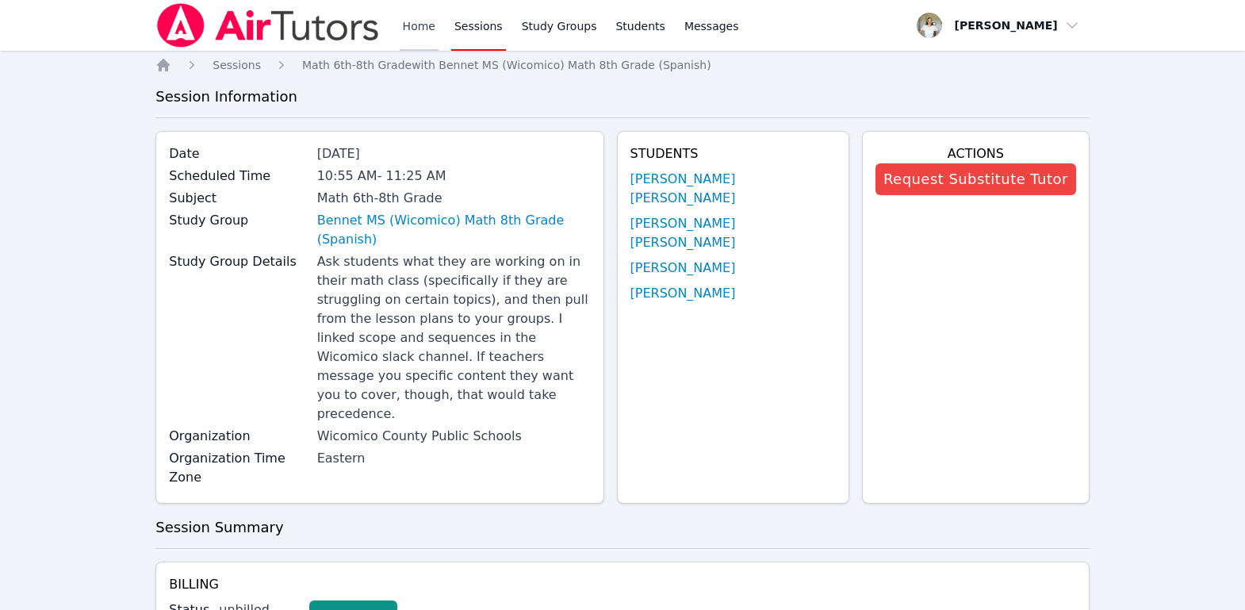
click at [423, 16] on link "Home" at bounding box center [419, 25] width 39 height 51
